Goal: Information Seeking & Learning: Learn about a topic

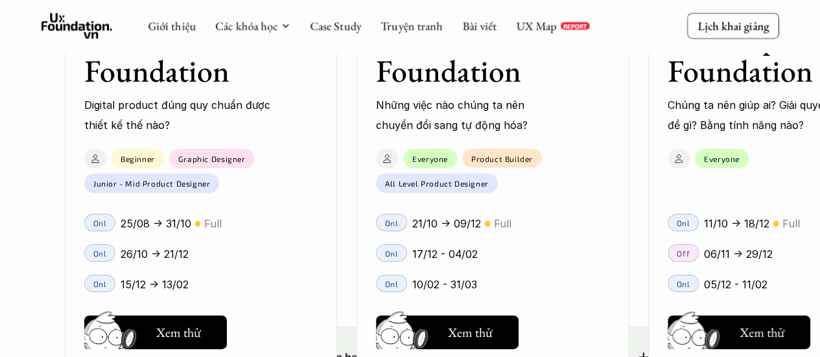
scroll to position [1991, 0]
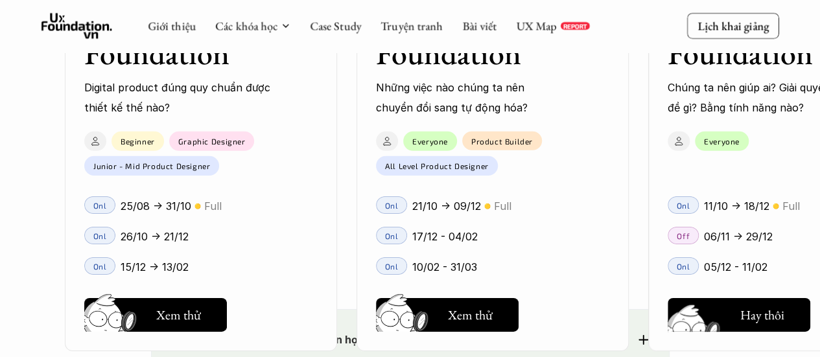
click at [739, 305] on button "Hay thôi Xem thử" at bounding box center [739, 315] width 143 height 34
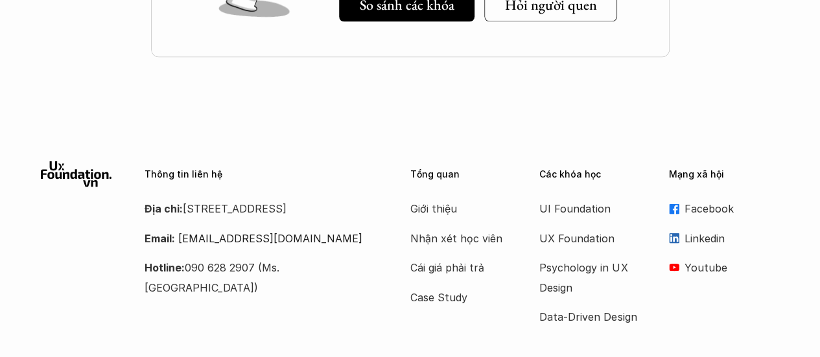
scroll to position [6296, 0]
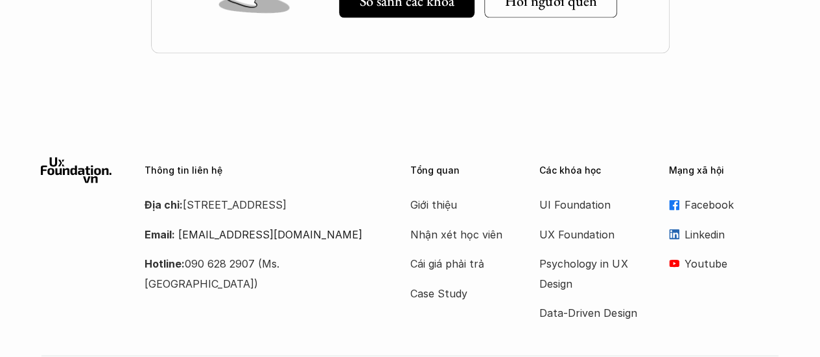
click at [706, 195] on p "Facebook" at bounding box center [732, 204] width 95 height 19
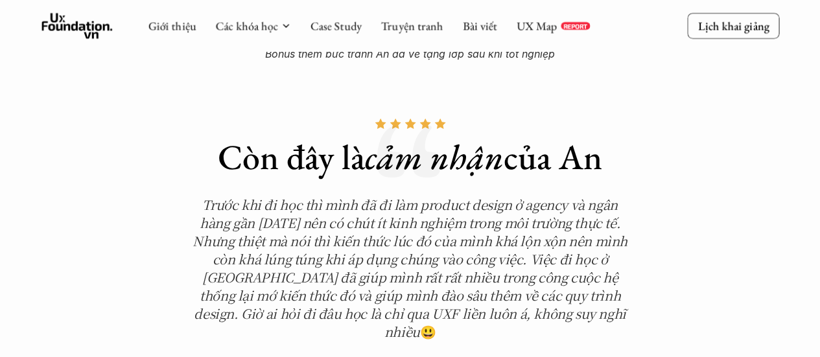
scroll to position [4320, 0]
click at [526, 196] on em "Trước khi đi học thì mình đã đi làm product design ở agency và ngân hàng gần 1 …" at bounding box center [412, 269] width 438 height 146
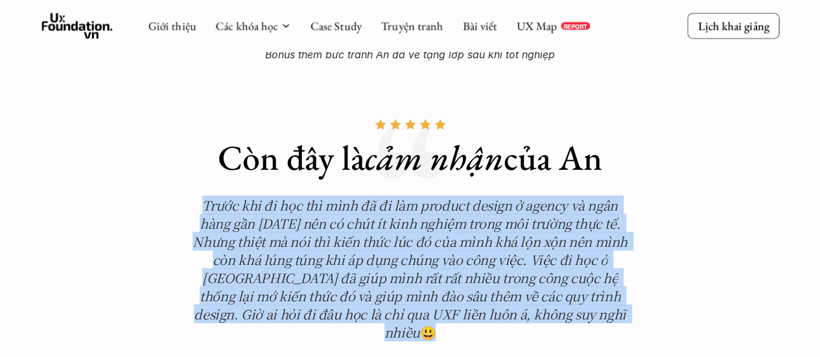
click at [526, 196] on em "Trước khi đi học thì mình đã đi làm product design ở agency và ngân hàng gần 1 …" at bounding box center [412, 269] width 438 height 146
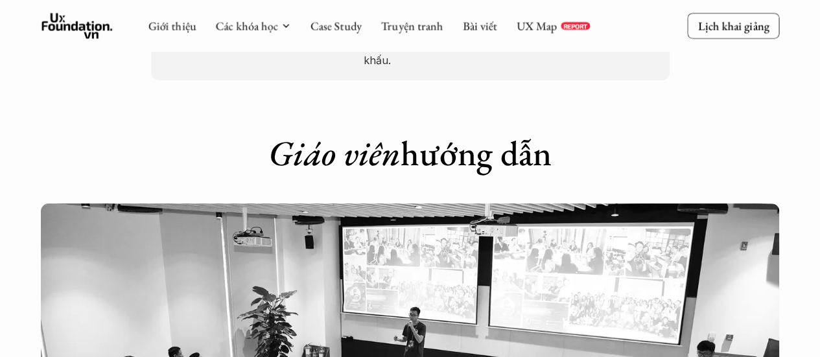
scroll to position [2227, 0]
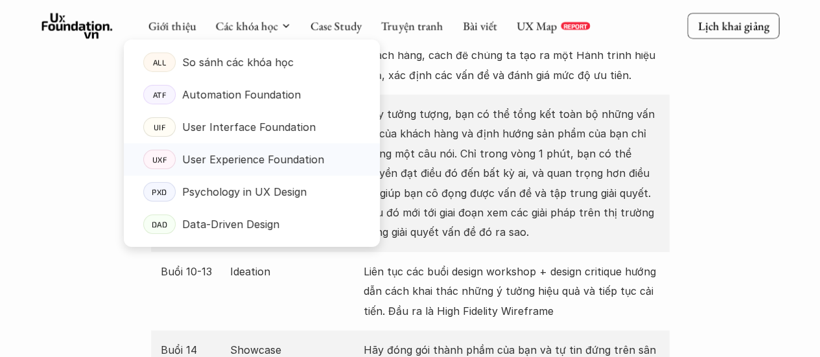
click at [271, 156] on p "User Experience Foundation" at bounding box center [253, 159] width 142 height 19
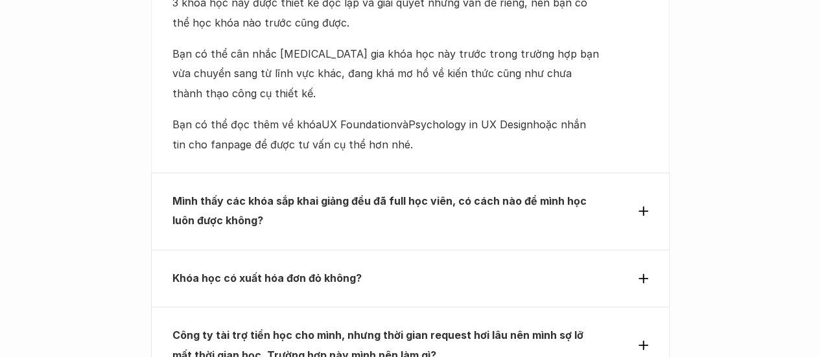
scroll to position [5662, 0]
